Goal: Find specific page/section

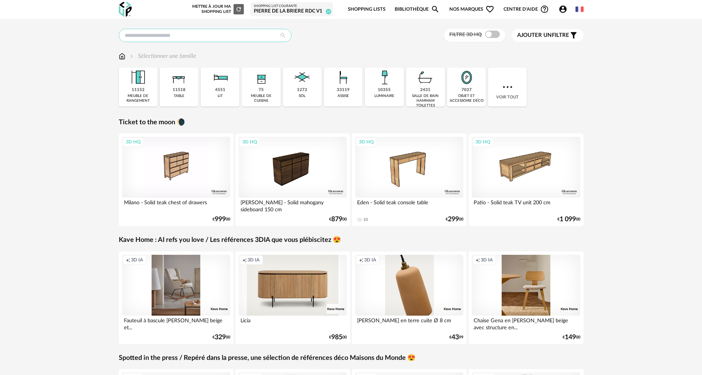
click at [189, 38] on input "text" at bounding box center [205, 35] width 173 height 13
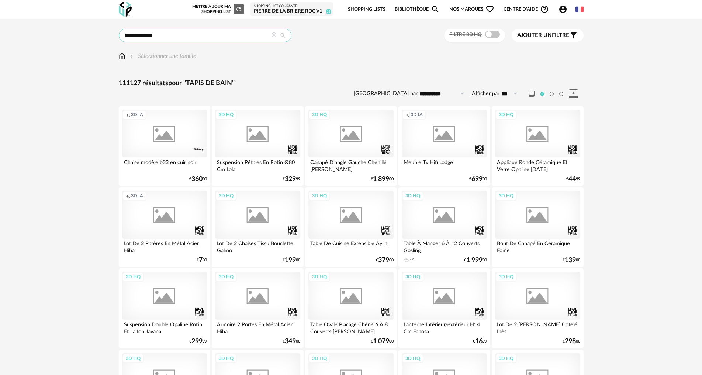
type input "**********"
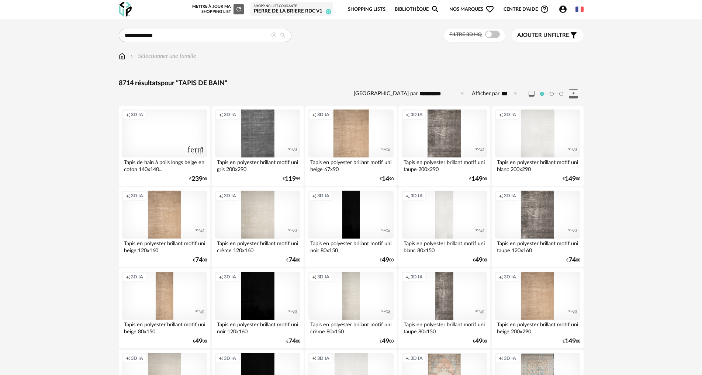
click at [167, 130] on div "Creation icon 3D IA" at bounding box center [164, 133] width 85 height 48
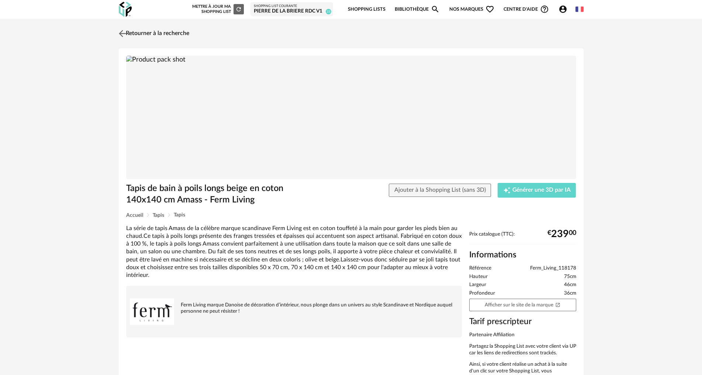
click at [123, 35] on img at bounding box center [122, 33] width 11 height 11
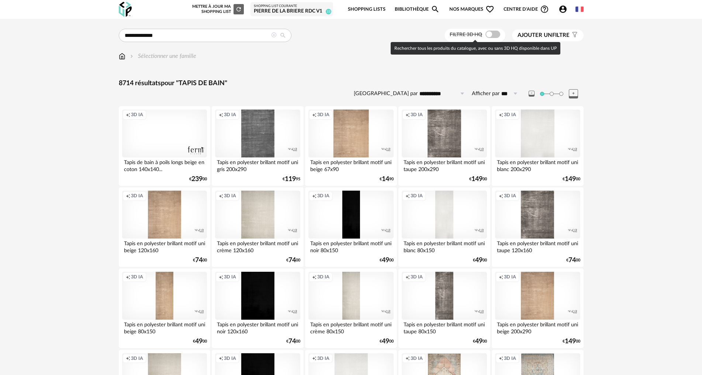
click at [485, 33] on span at bounding box center [492, 34] width 15 height 7
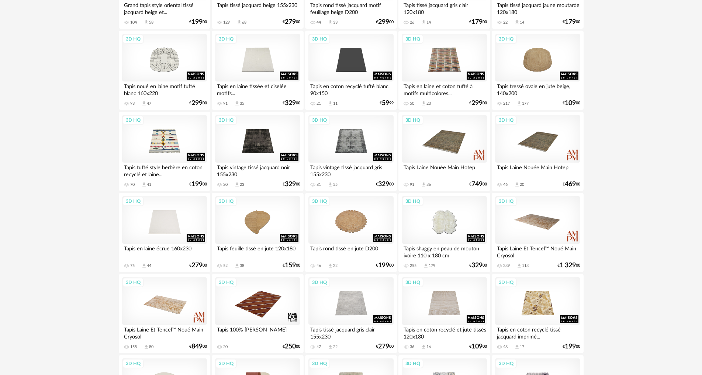
scroll to position [442, 0]
